Goal: Obtain resource: Download file/media

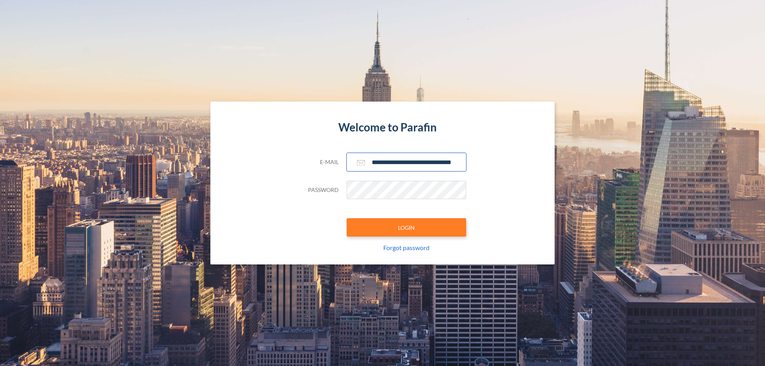
type input "**********"
click at [407, 228] on button "LOGIN" at bounding box center [407, 227] width 120 height 18
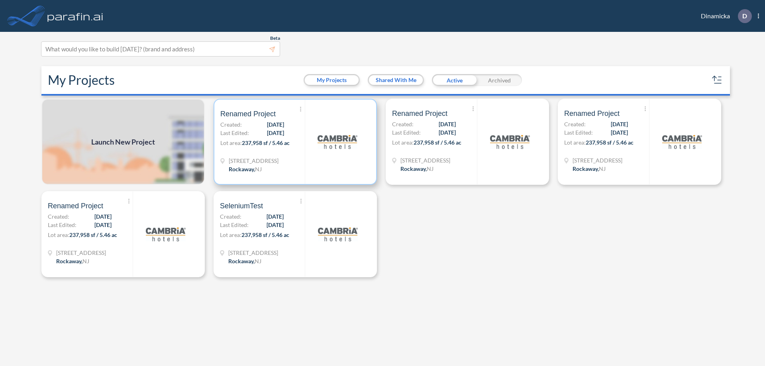
scroll to position [2, 0]
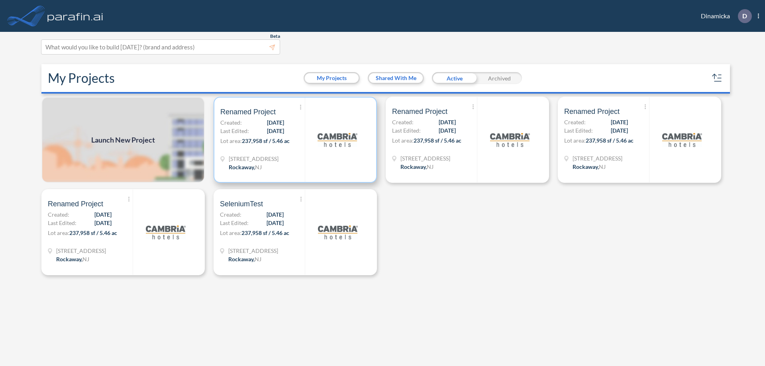
click at [295, 140] on p "Lot area: 237,958 sf / 5.46 ac" at bounding box center [262, 143] width 85 height 12
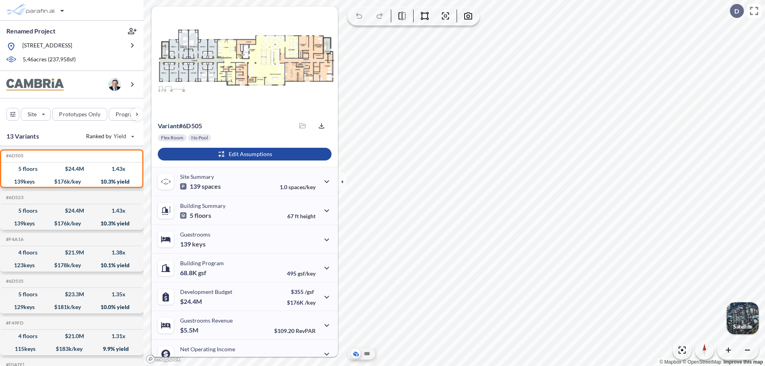
scroll to position [40, 0]
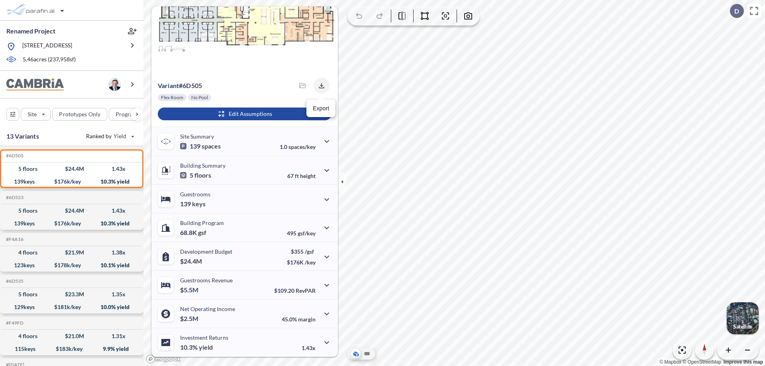
click at [319, 86] on icon "button" at bounding box center [321, 85] width 5 height 5
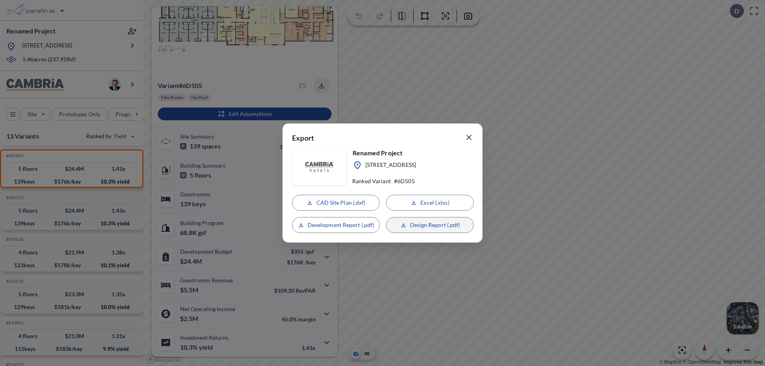
click at [430, 225] on p "Design Report (.pdf)" at bounding box center [435, 225] width 50 height 8
